Goal: Task Accomplishment & Management: Manage account settings

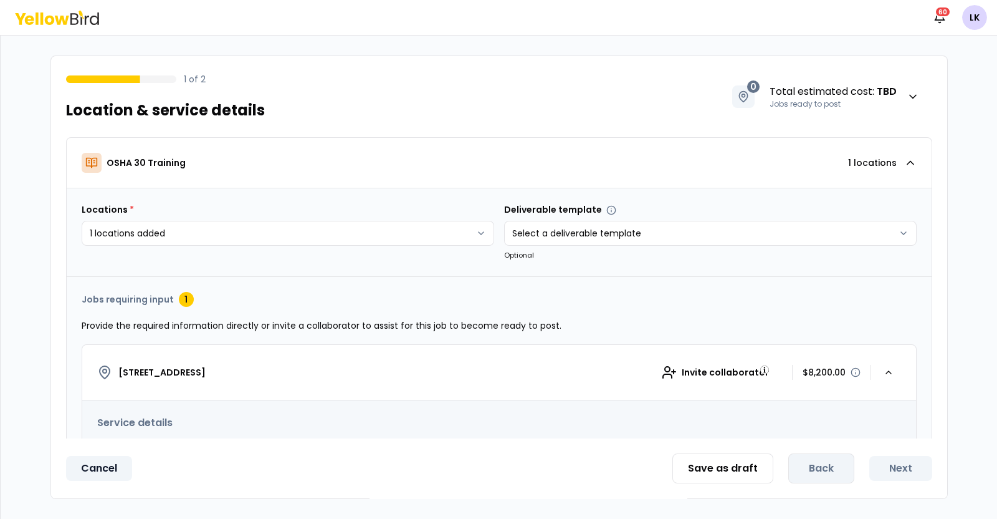
click at [103, 466] on button "Cancel" at bounding box center [99, 468] width 66 height 25
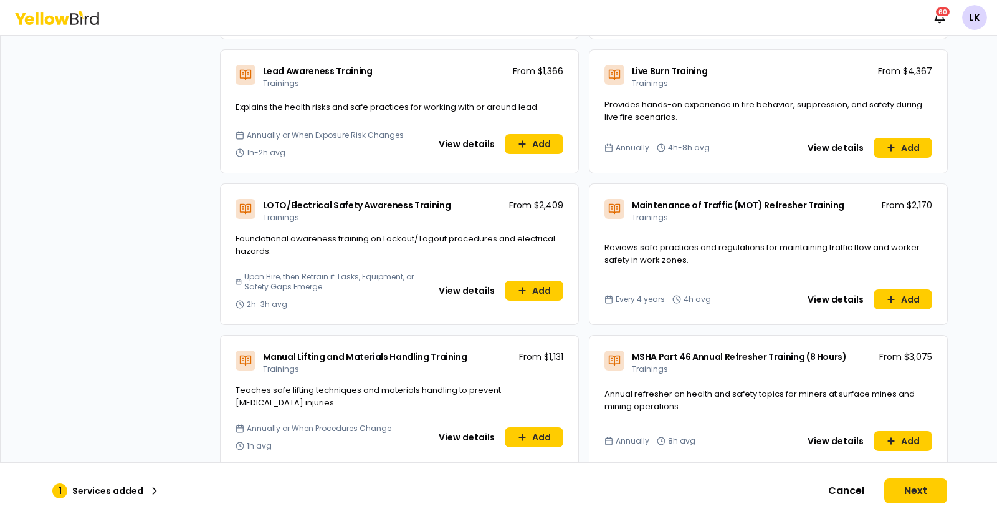
scroll to position [2727, 0]
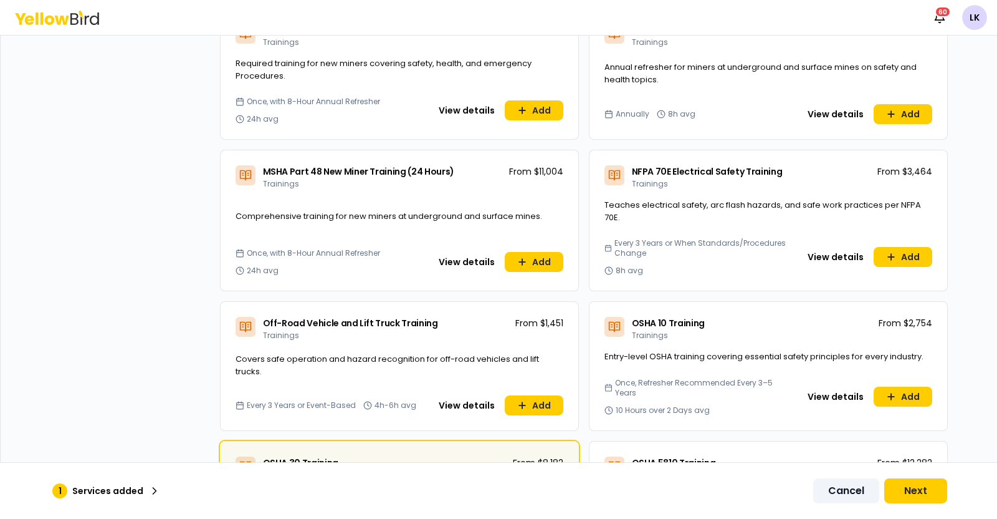
click at [848, 490] on button "Cancel" at bounding box center [846, 490] width 66 height 25
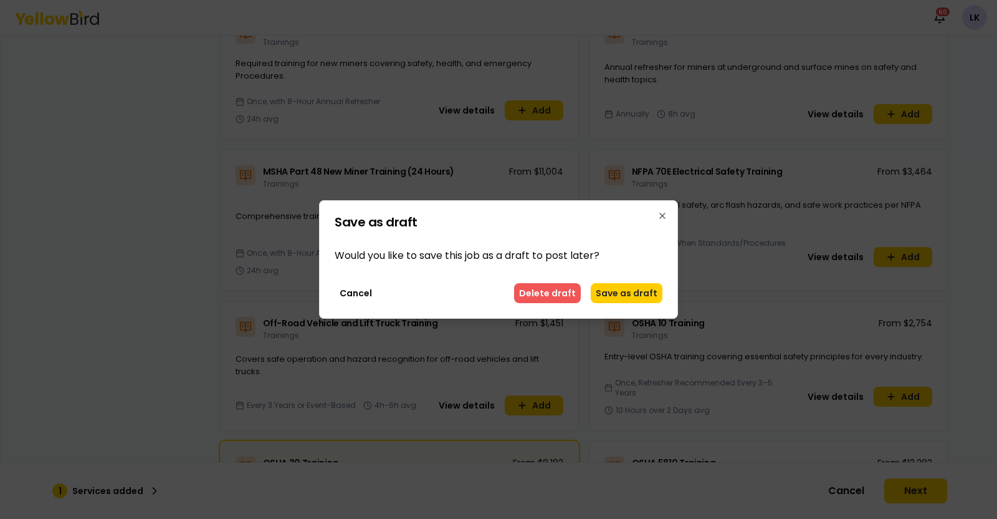
click at [552, 291] on button "Delete draft" at bounding box center [547, 293] width 67 height 20
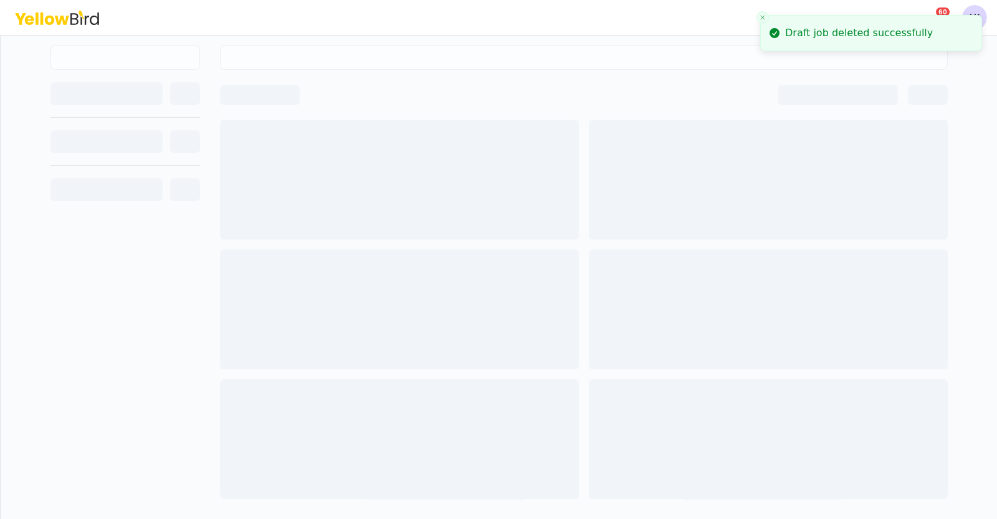
scroll to position [0, 0]
